Goal: Task Accomplishment & Management: Complete application form

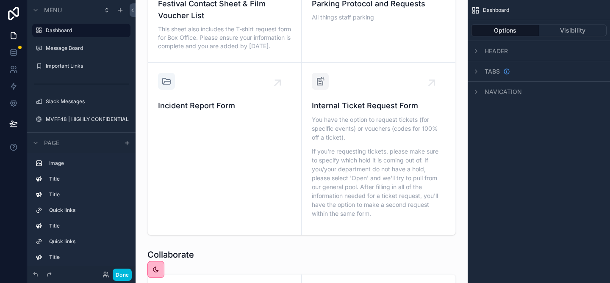
scroll to position [1063, 0]
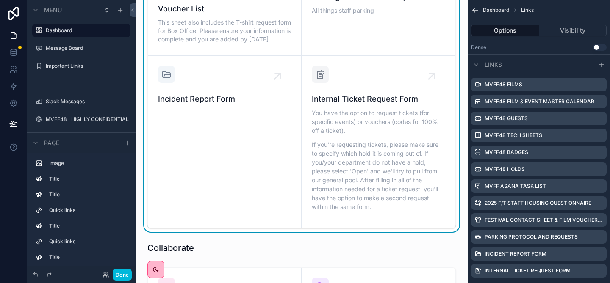
click at [0, 0] on icon "scrollable content" at bounding box center [0, 0] width 0 height 0
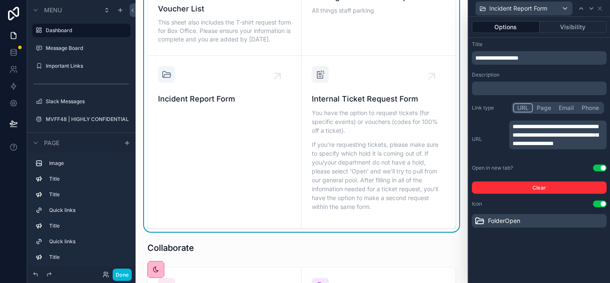
click at [576, 148] on p "**********" at bounding box center [558, 134] width 92 height 25
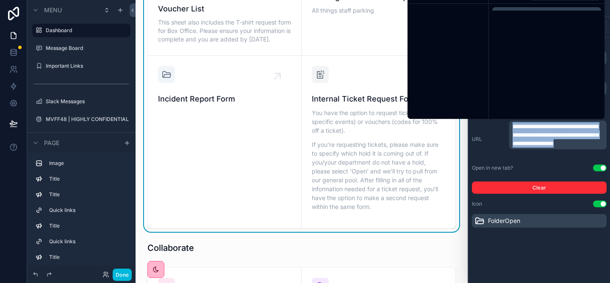
click at [576, 148] on p "**********" at bounding box center [558, 134] width 92 height 25
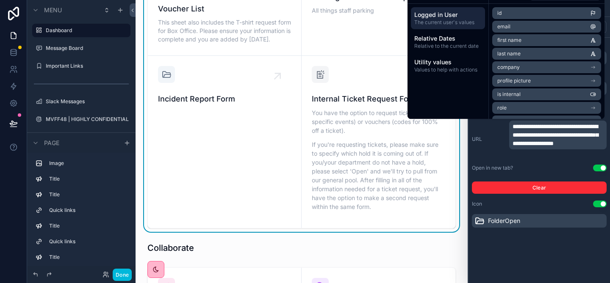
click at [562, 168] on div "Open in new tab? Use setting" at bounding box center [539, 168] width 135 height 7
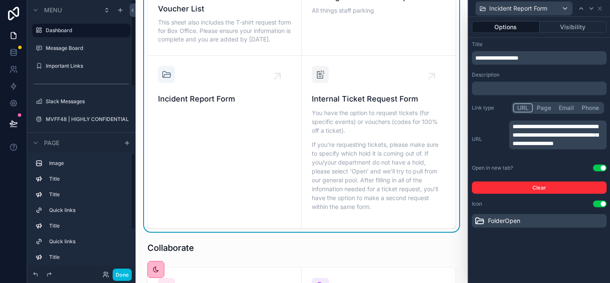
click at [117, 277] on button "Done" at bounding box center [122, 275] width 19 height 12
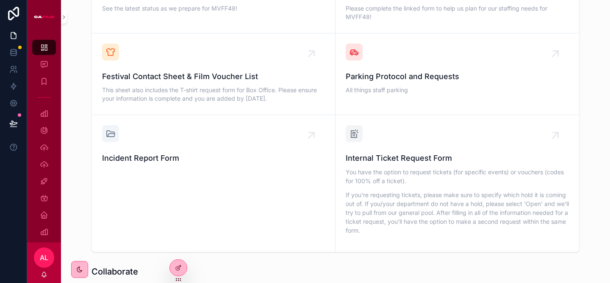
scroll to position [889, 0]
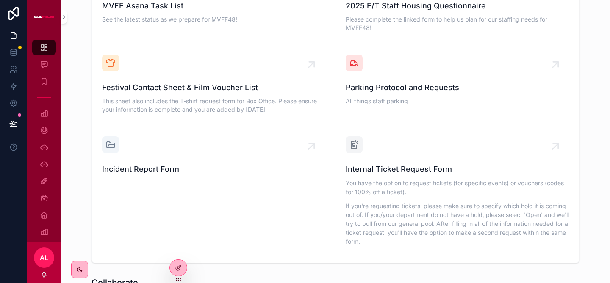
click at [152, 163] on span "Incident Report Form" at bounding box center [213, 169] width 223 height 12
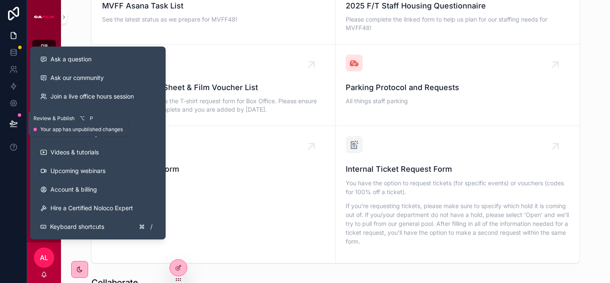
click at [10, 122] on icon at bounding box center [13, 123] width 8 height 8
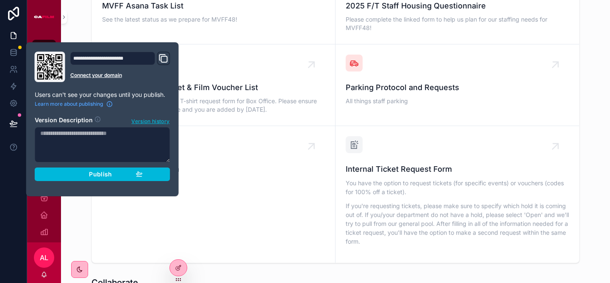
click at [102, 179] on button "Publish" at bounding box center [102, 175] width 135 height 14
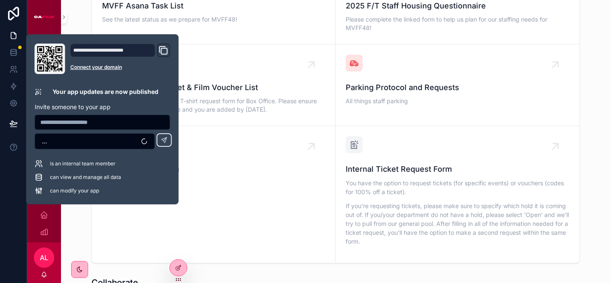
click at [246, 173] on link "Incident Report Form" at bounding box center [213, 194] width 243 height 137
